Goal: Book appointment/travel/reservation

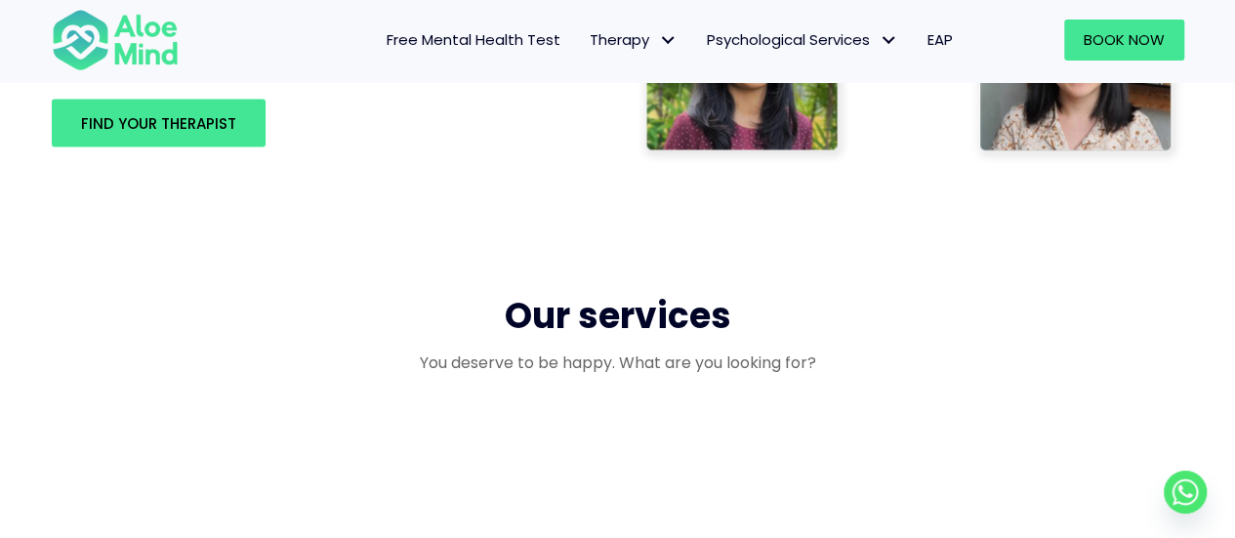
scroll to position [1397, 0]
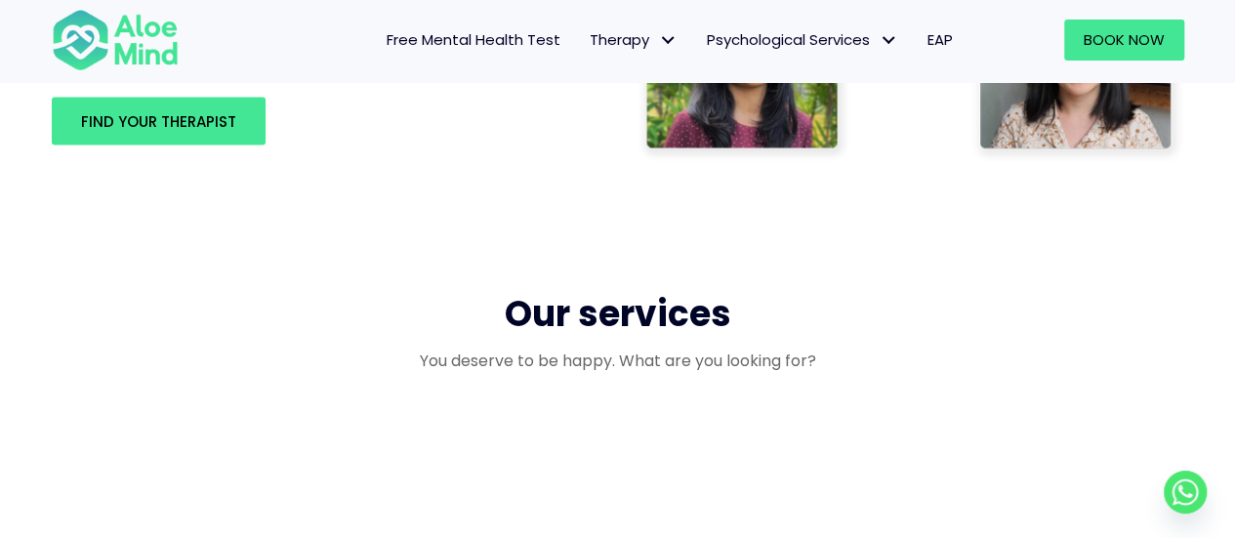
click at [954, 39] on link "EAP" at bounding box center [940, 40] width 55 height 41
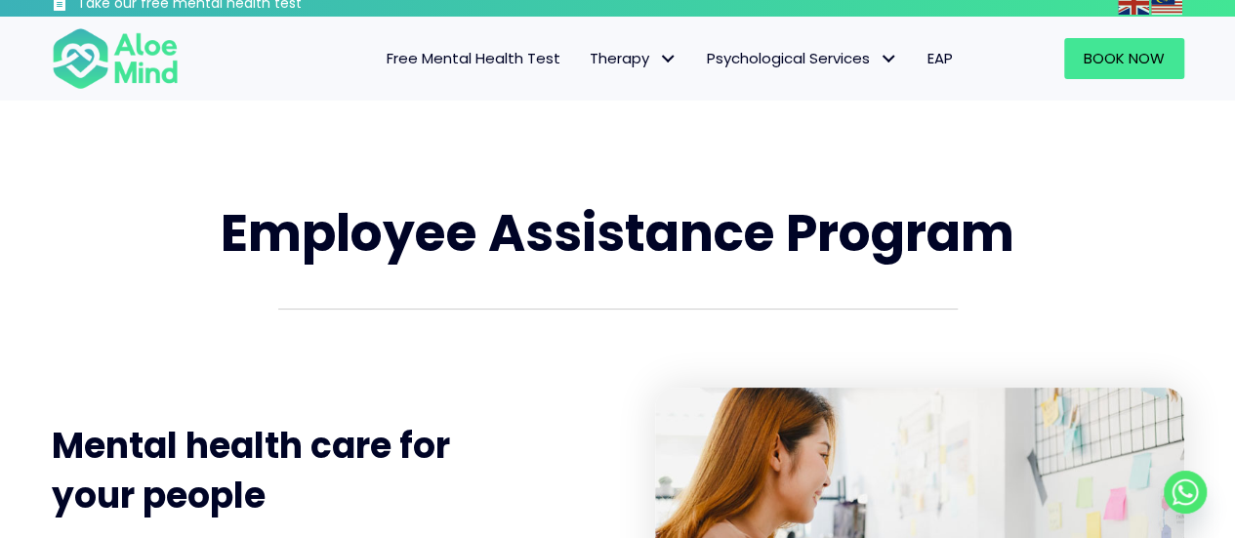
scroll to position [13, 0]
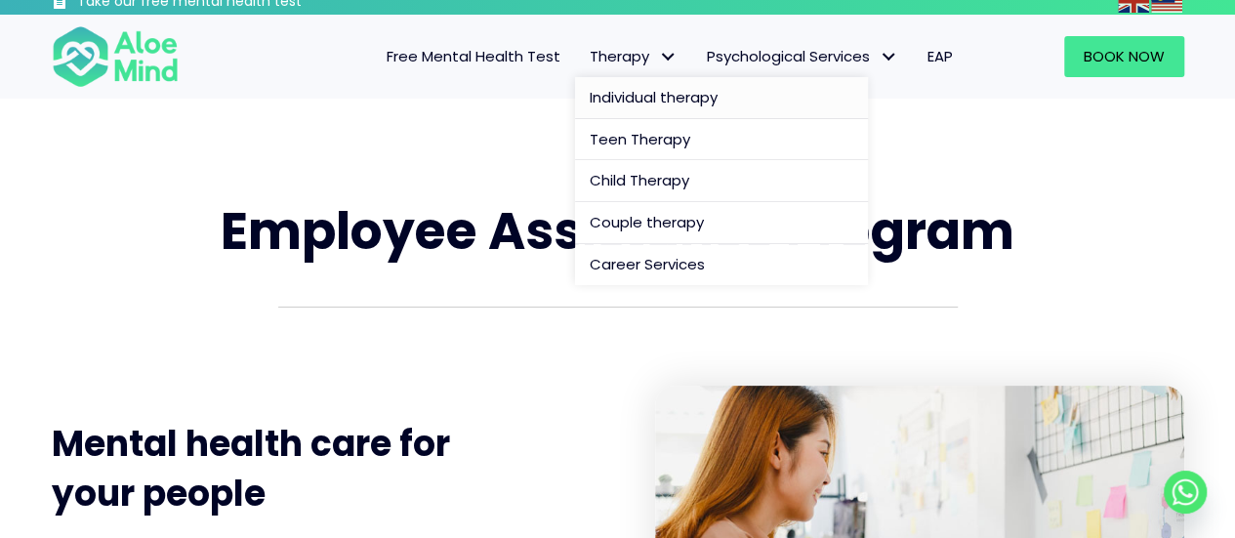
click at [627, 77] on link "Individual therapy" at bounding box center [721, 98] width 293 height 42
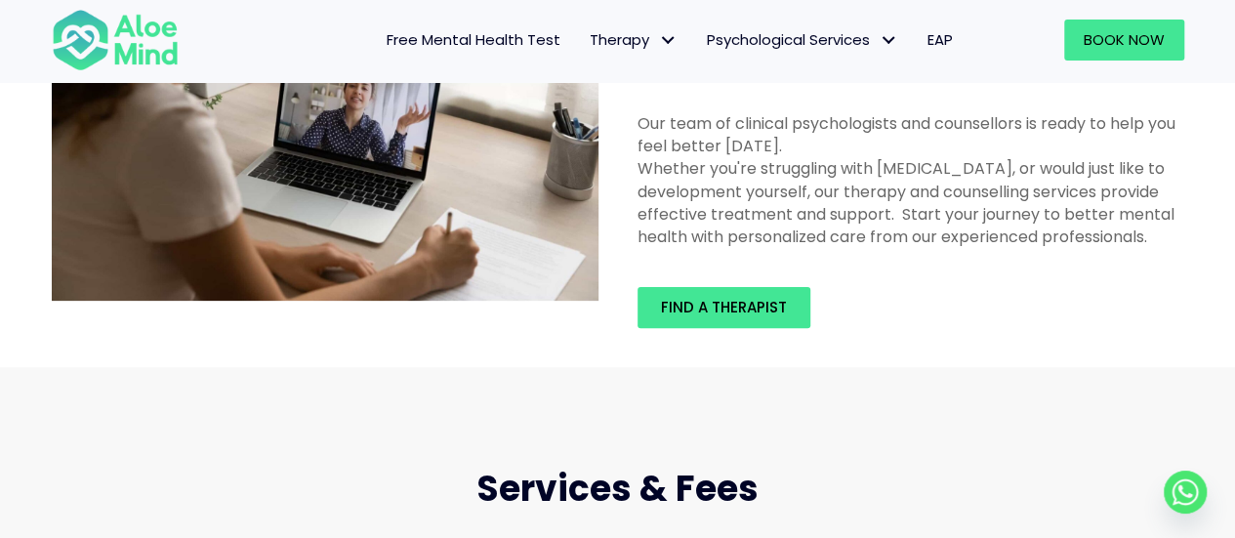
scroll to position [150, 0]
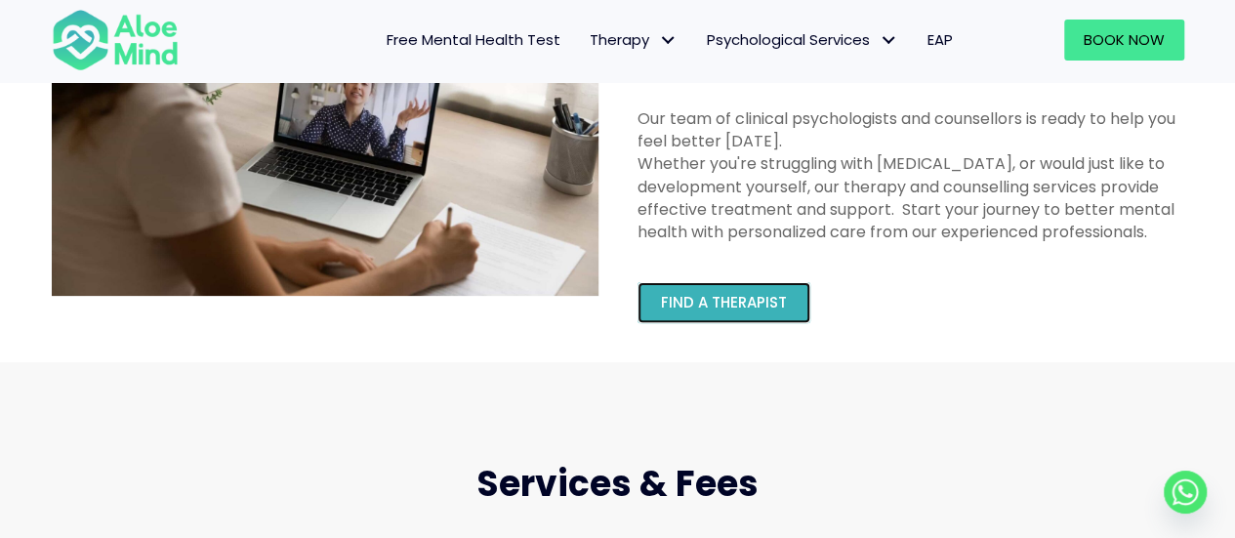
click at [657, 299] on link "Find a therapist" at bounding box center [724, 302] width 173 height 41
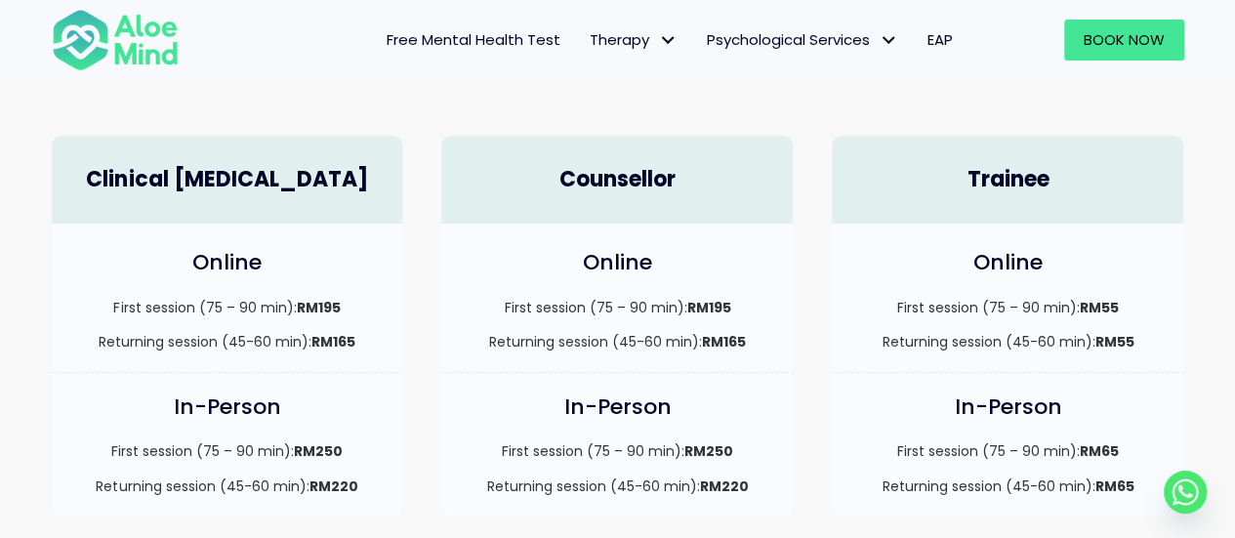
scroll to position [605, 0]
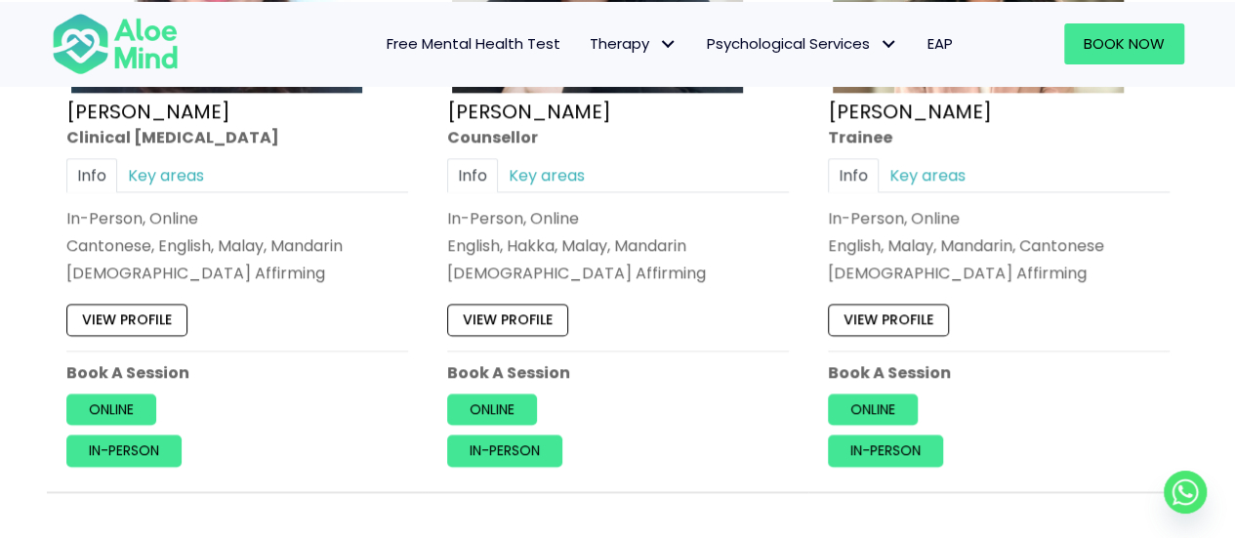
scroll to position [8564, 0]
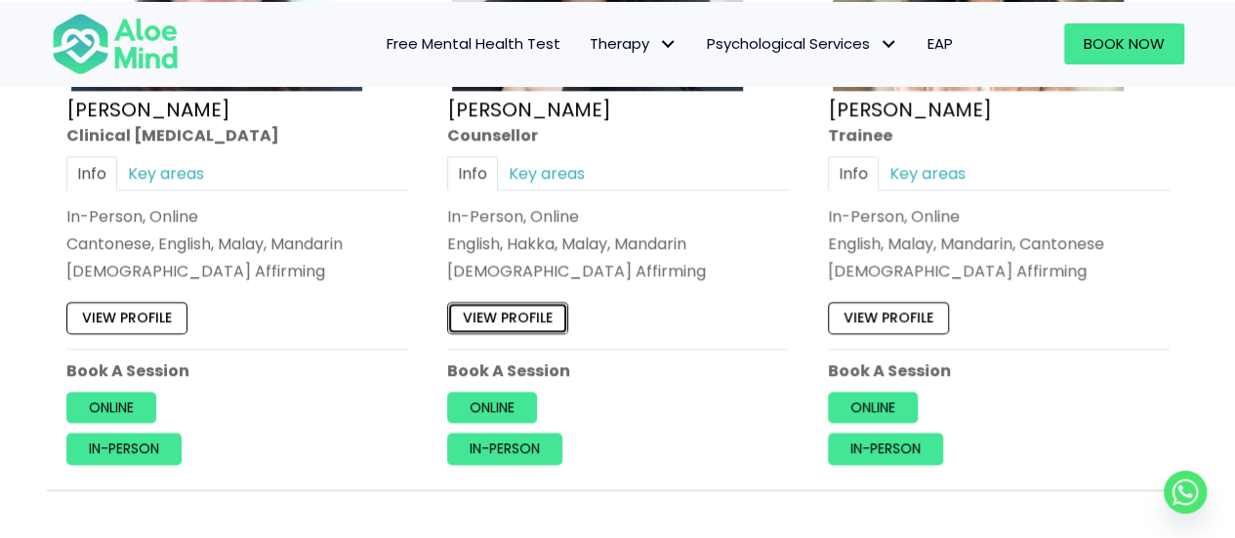
click at [533, 303] on link "View profile" at bounding box center [507, 318] width 121 height 31
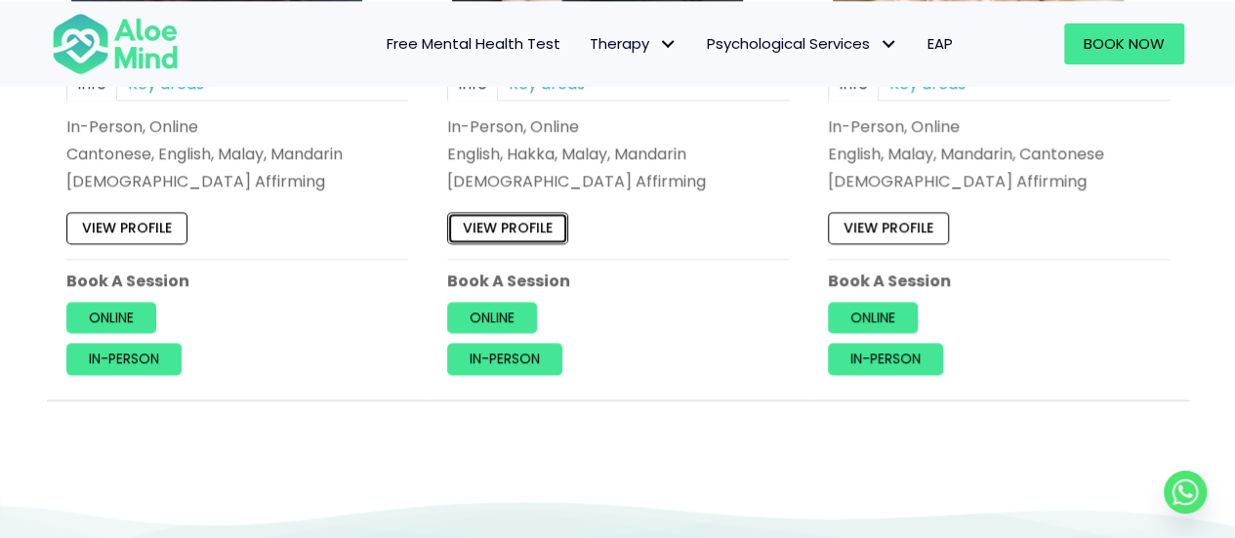
scroll to position [8670, 0]
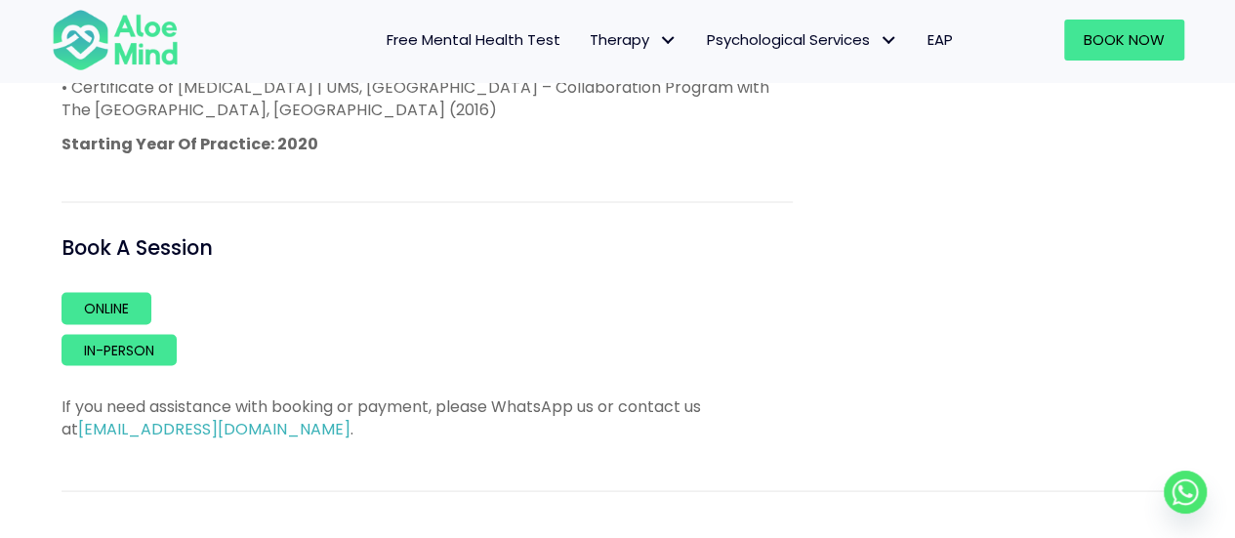
scroll to position [1732, 0]
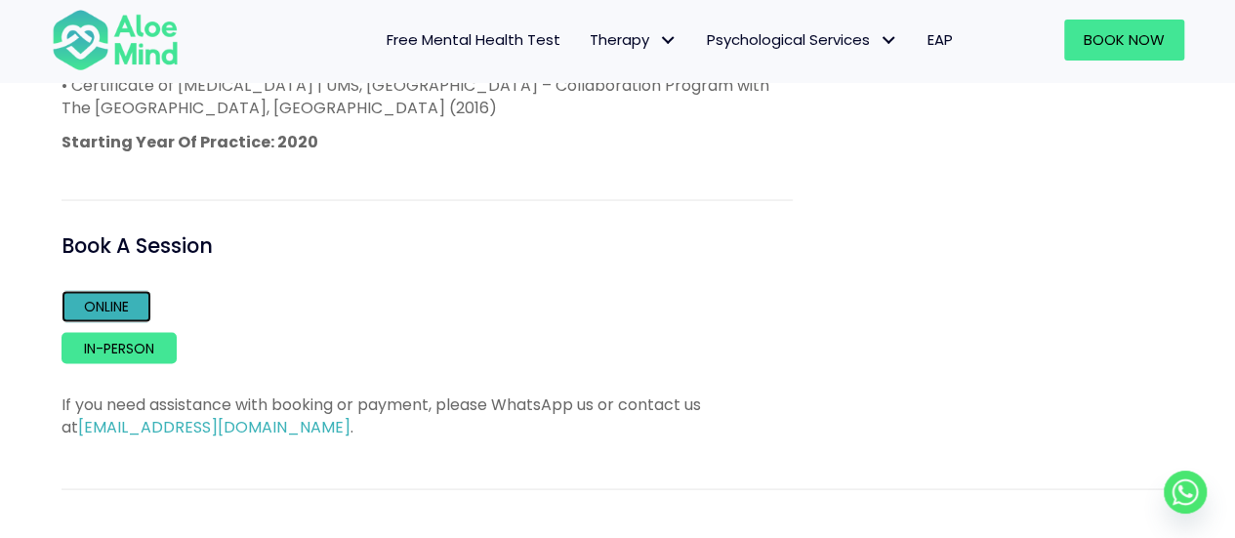
click at [96, 290] on link "Online" at bounding box center [107, 305] width 90 height 31
